Goal: Information Seeking & Learning: Learn about a topic

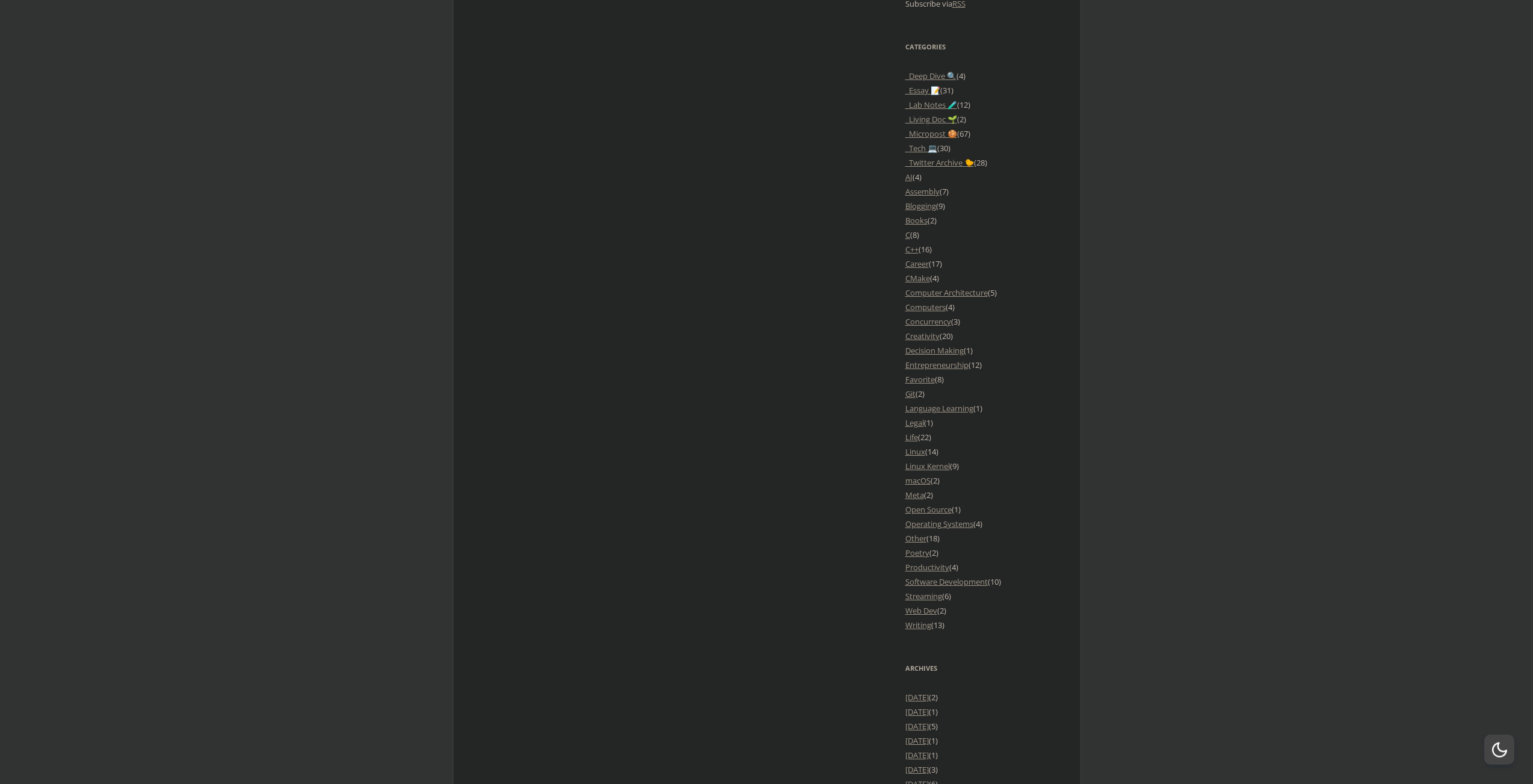
scroll to position [1068, 0]
click at [927, 292] on link "Computer Architecture" at bounding box center [947, 292] width 83 height 11
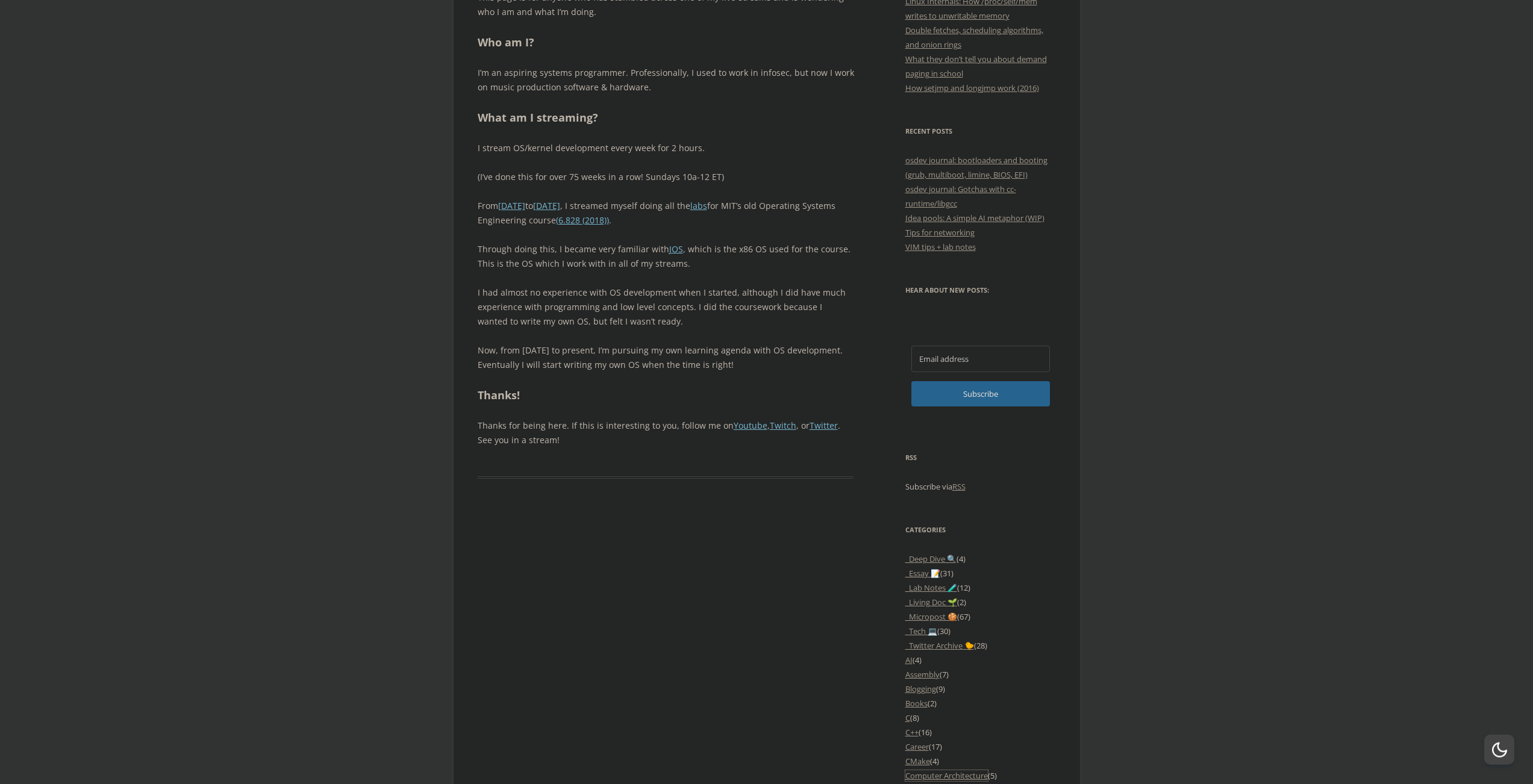
scroll to position [382, 0]
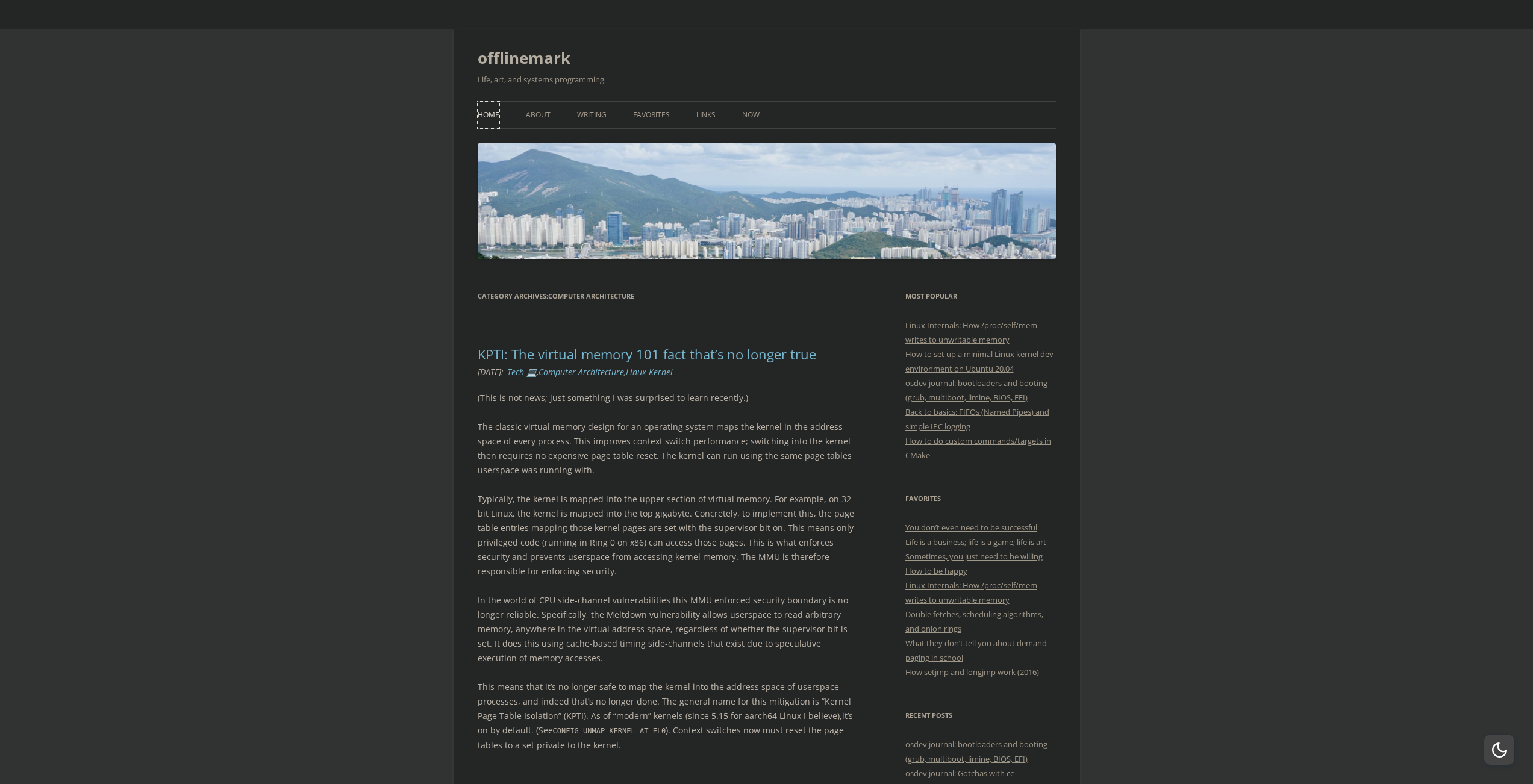
click at [492, 123] on link "Home" at bounding box center [488, 115] width 22 height 26
